Goal: Register for event/course: Register for event/course

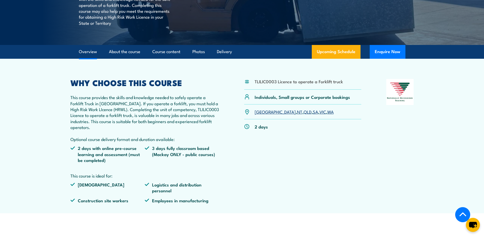
scroll to position [128, 0]
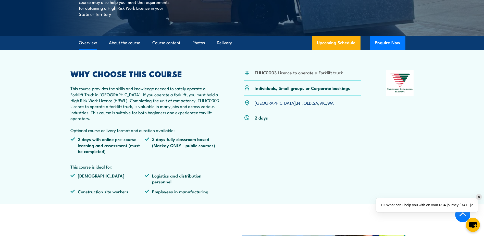
click at [304, 104] on link "QLD" at bounding box center [308, 102] width 8 height 6
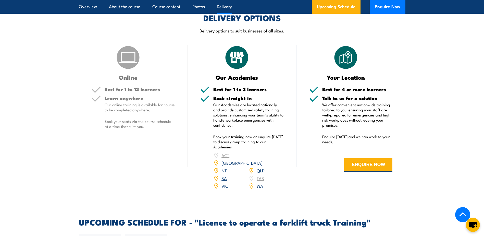
scroll to position [624, 0]
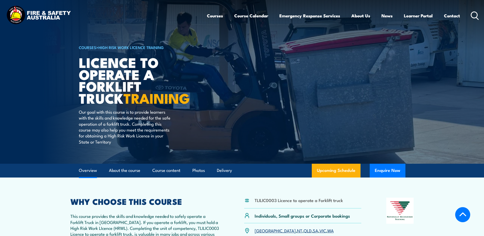
scroll to position [128, 0]
